Goal: Navigation & Orientation: Find specific page/section

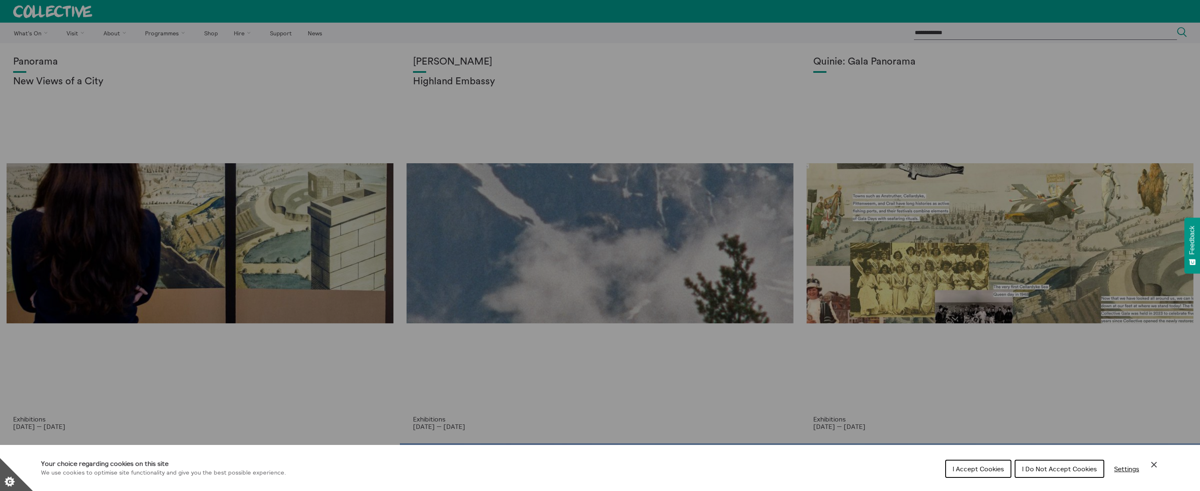
click at [992, 469] on span "I Accept Cookies" at bounding box center [978, 468] width 51 height 8
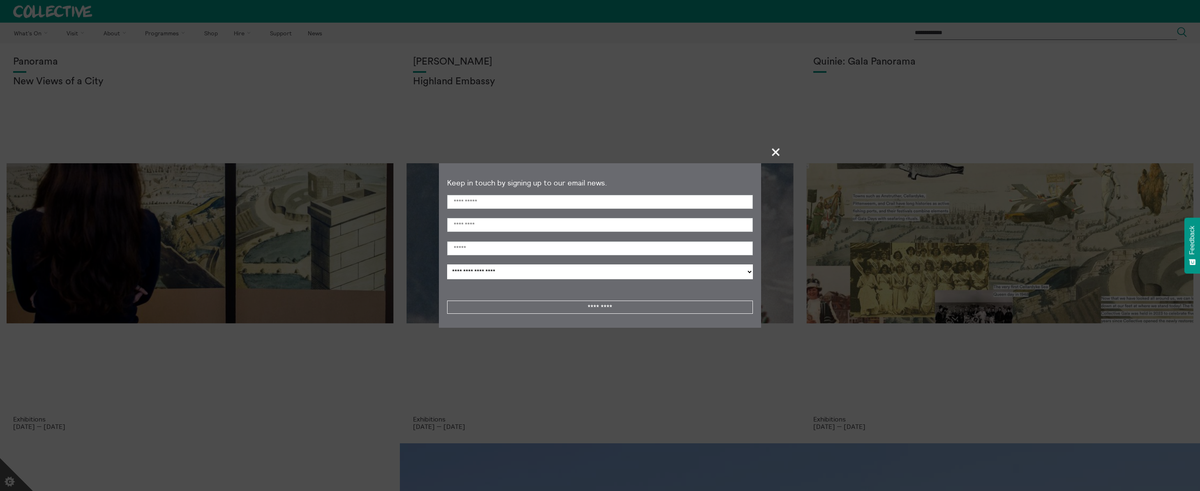
click at [774, 154] on span "+" at bounding box center [776, 152] width 24 height 24
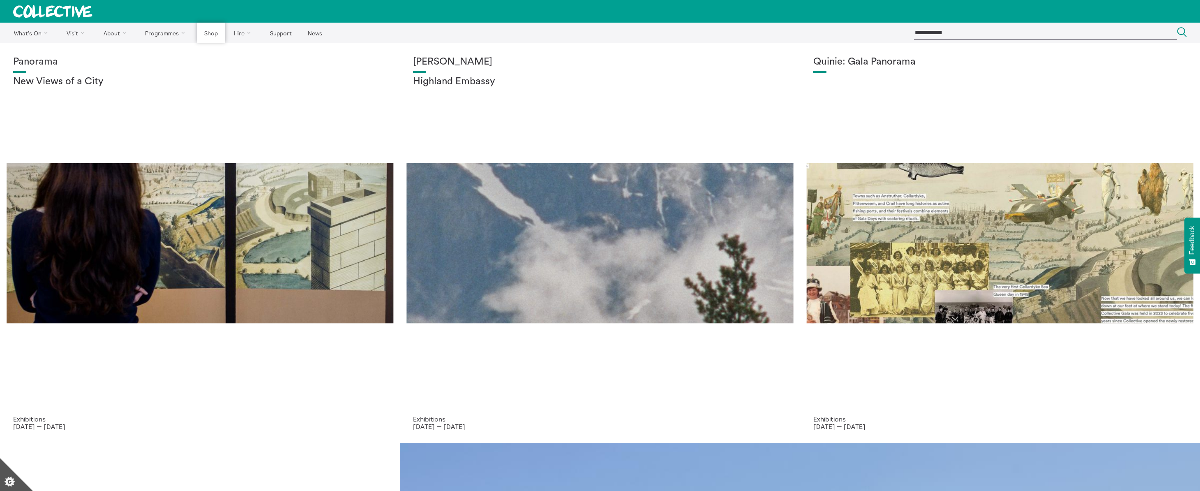
click at [215, 35] on link "Shop" at bounding box center [211, 33] width 28 height 21
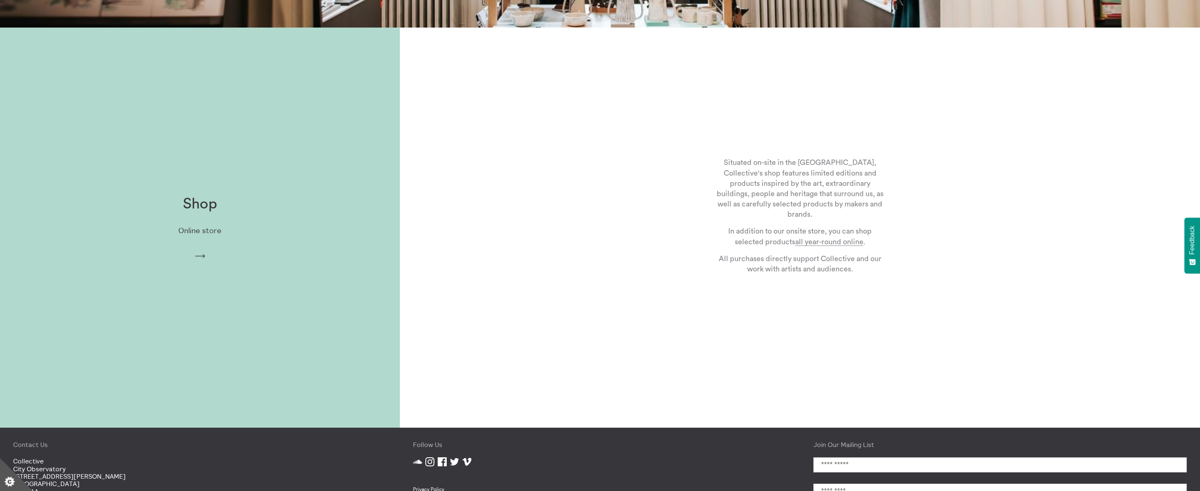
scroll to position [497, 0]
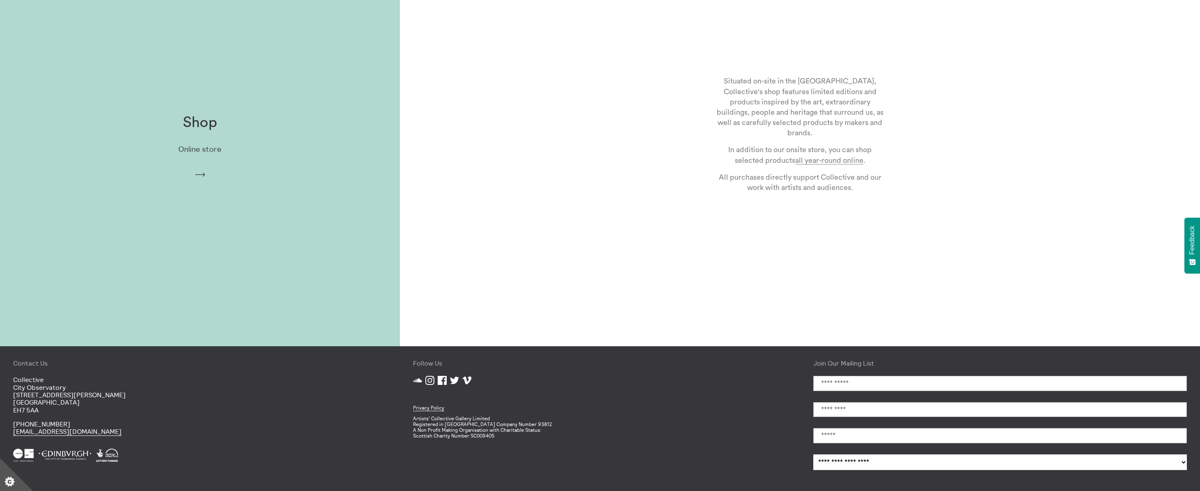
click at [197, 148] on p "Online store" at bounding box center [199, 149] width 43 height 9
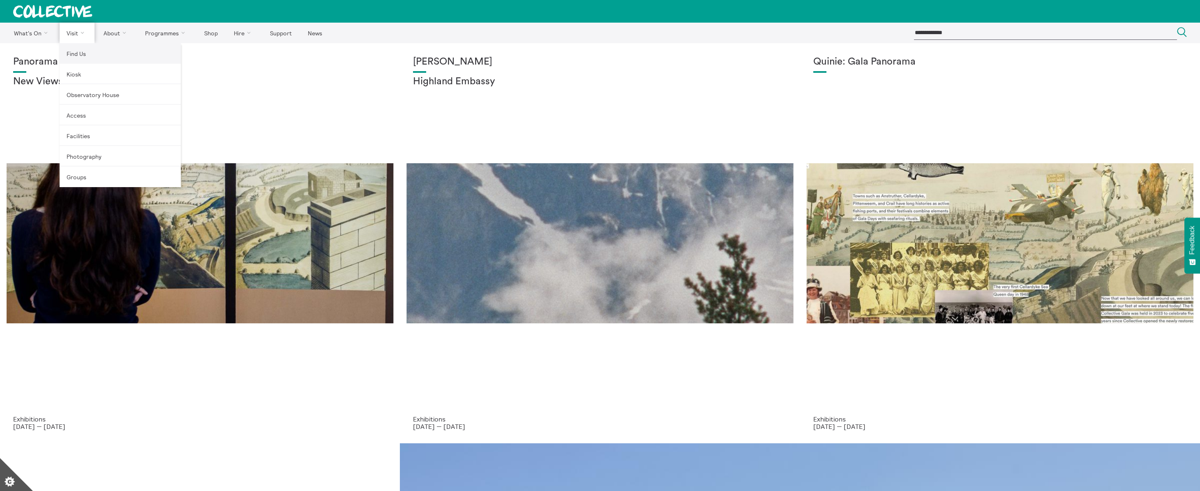
click at [74, 56] on link "Find Us" at bounding box center [120, 53] width 121 height 21
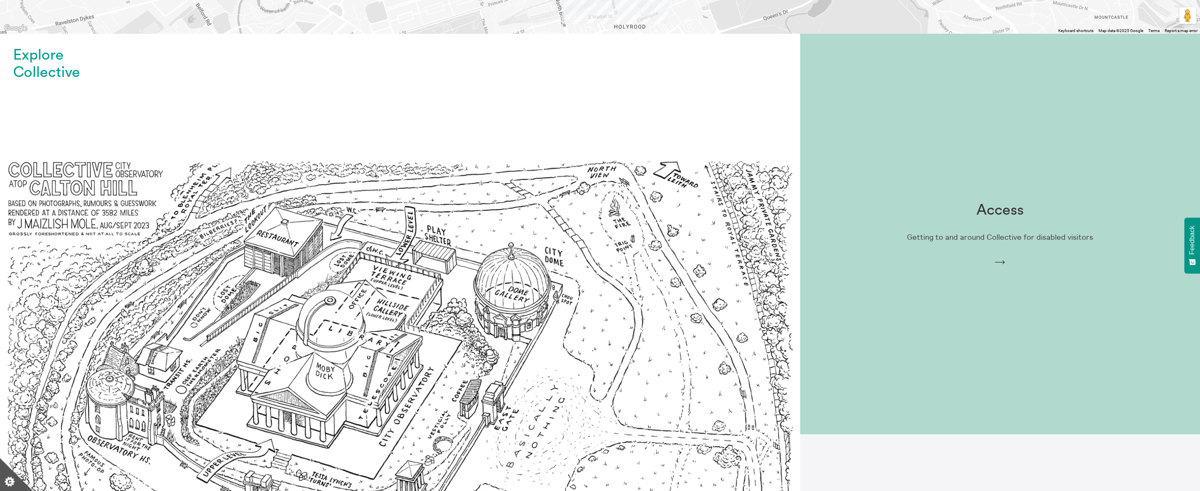
scroll to position [237, 0]
